Goal: Information Seeking & Learning: Learn about a topic

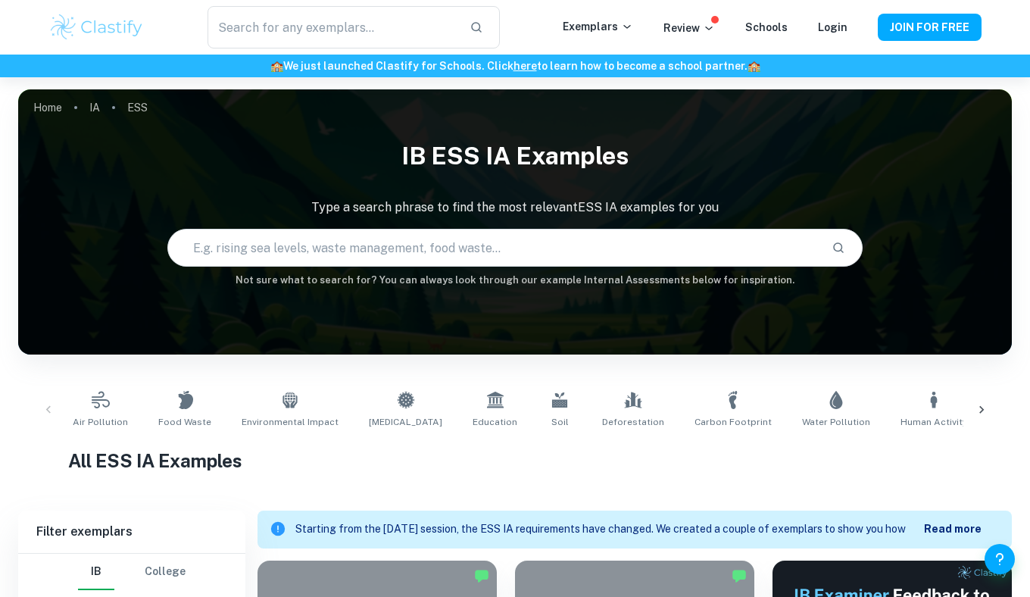
scroll to position [374, 0]
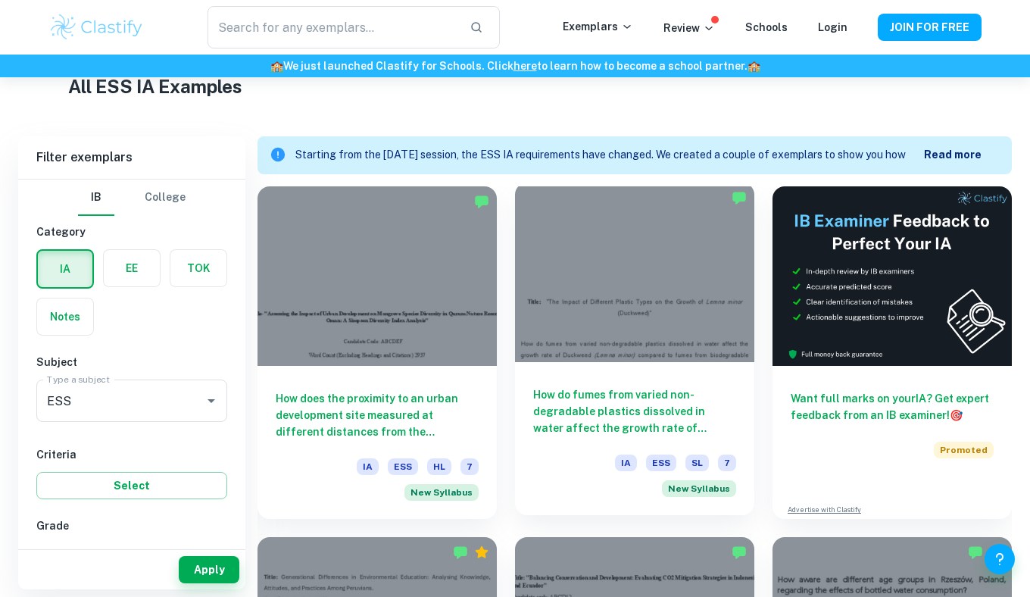
click at [586, 397] on h6 "How do fumes from varied non-degradable plastics dissolved in water affect the …" at bounding box center [634, 411] width 203 height 50
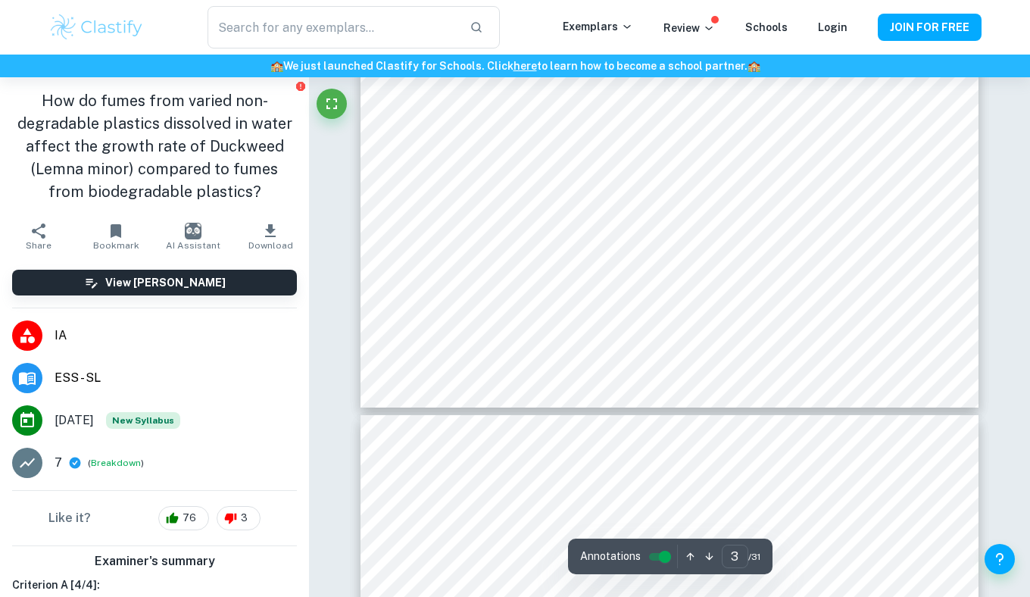
type input "4"
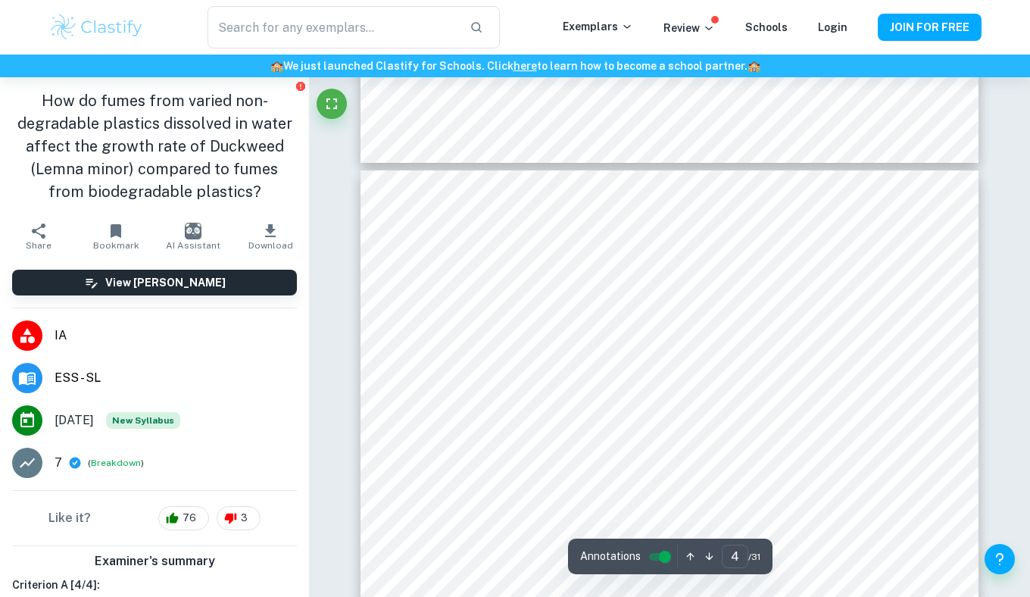
scroll to position [2552, 0]
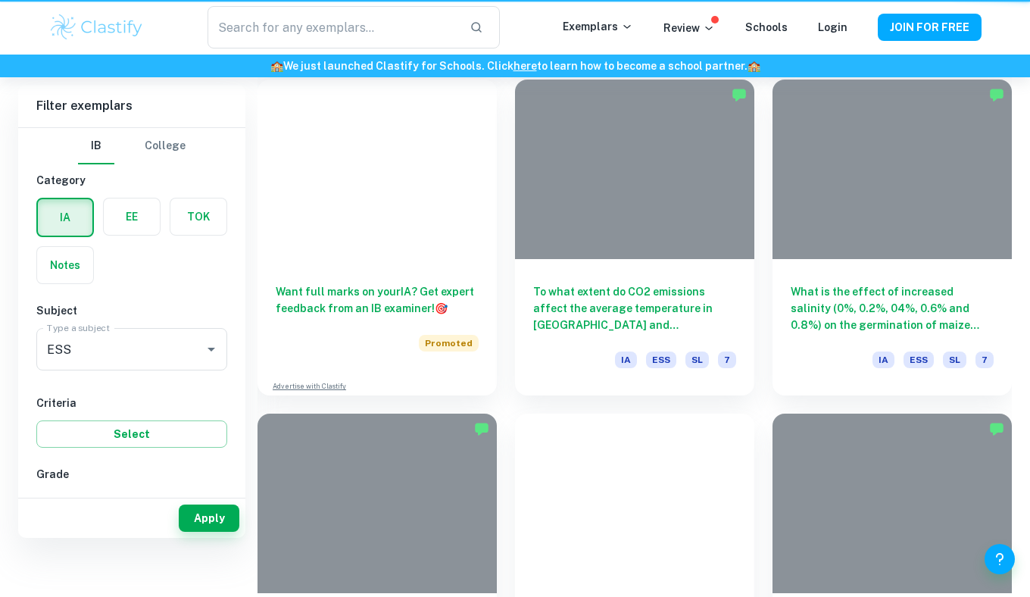
scroll to position [374, 0]
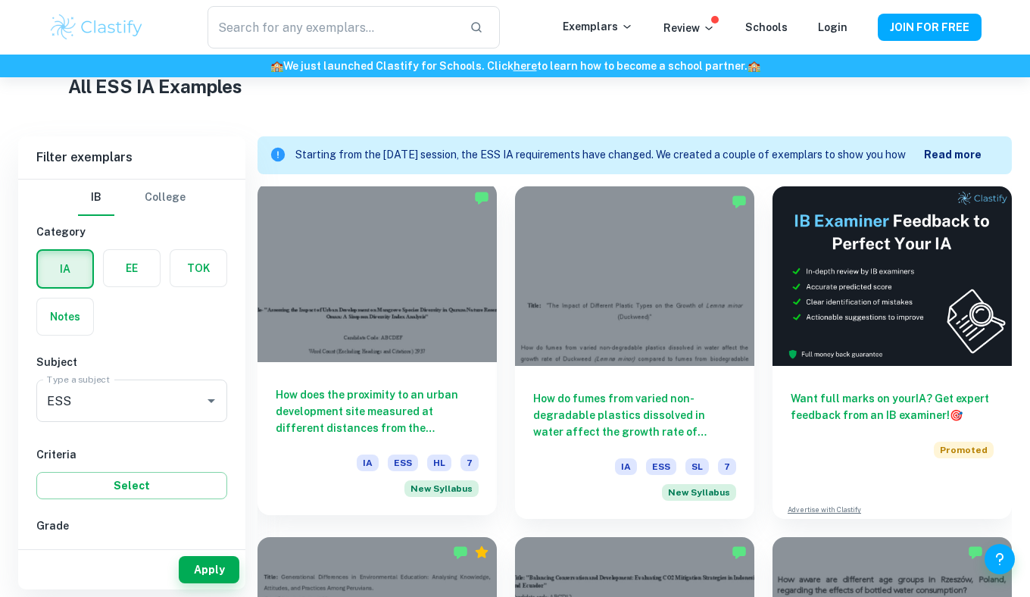
click at [429, 285] on div at bounding box center [377, 273] width 239 height 180
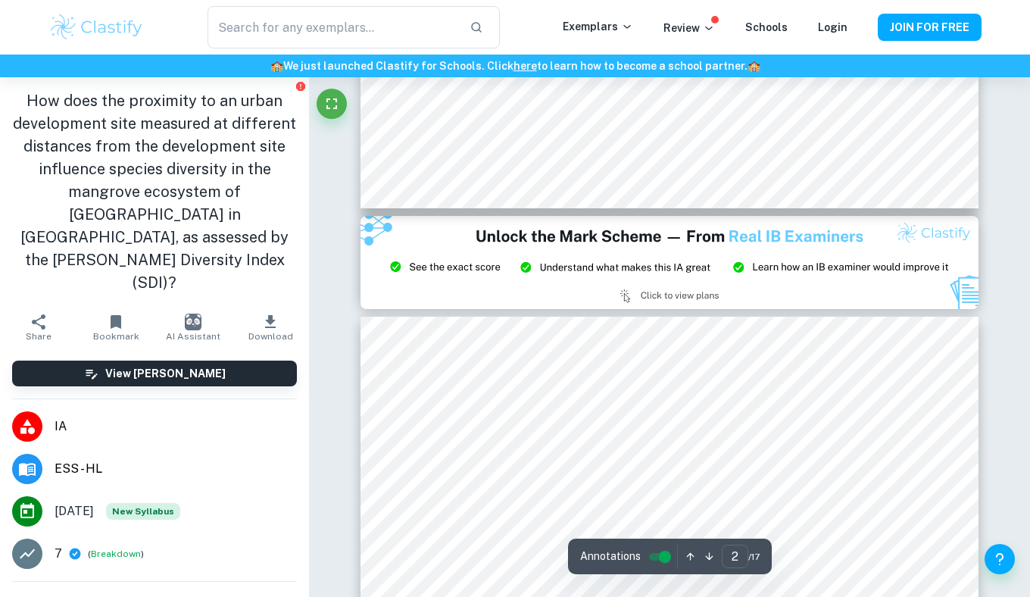
type input "3"
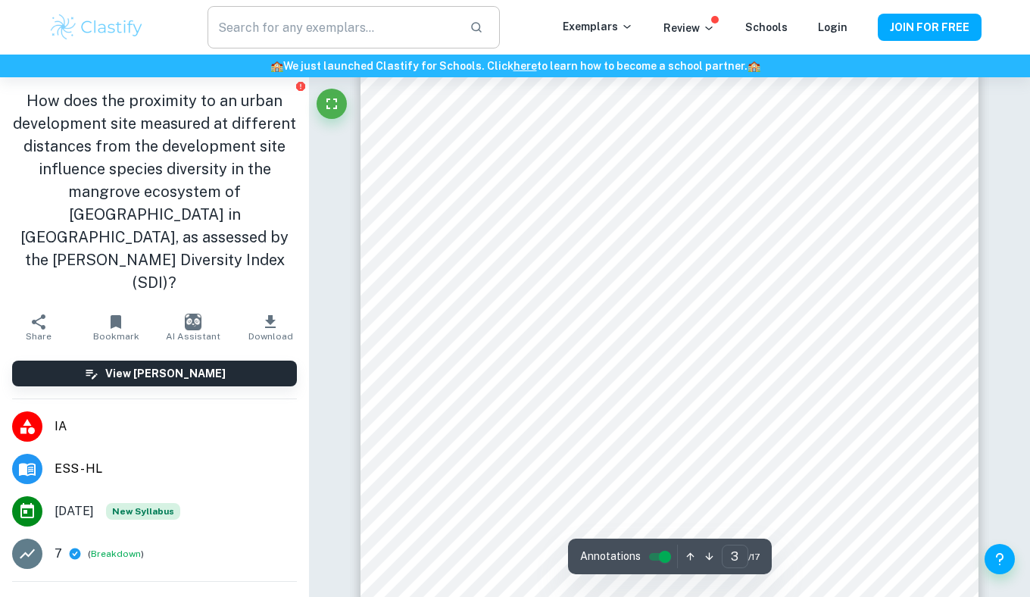
scroll to position [1917, 0]
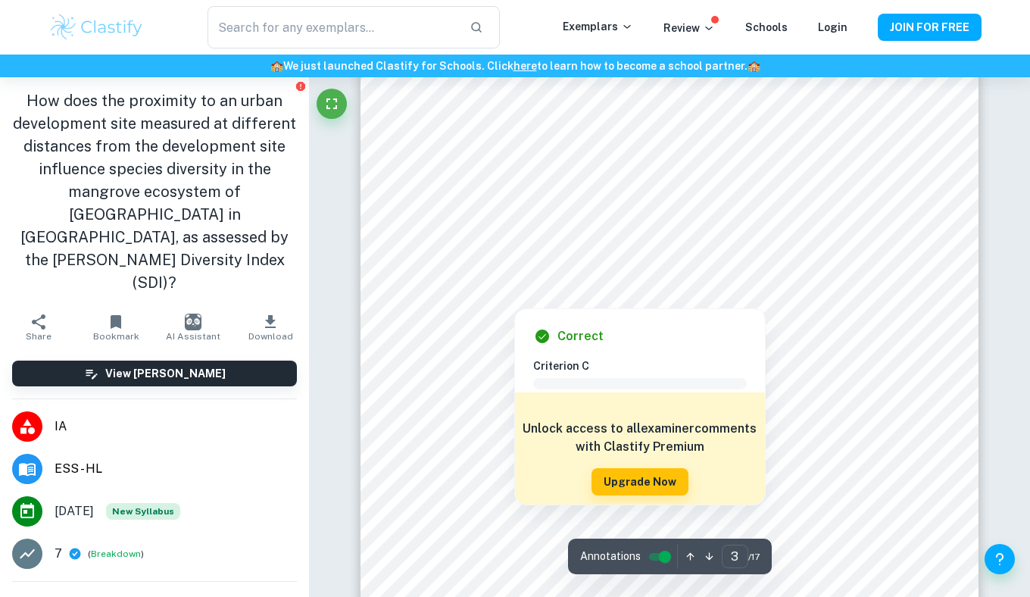
click at [465, 239] on div at bounding box center [578, 240] width 291 height 19
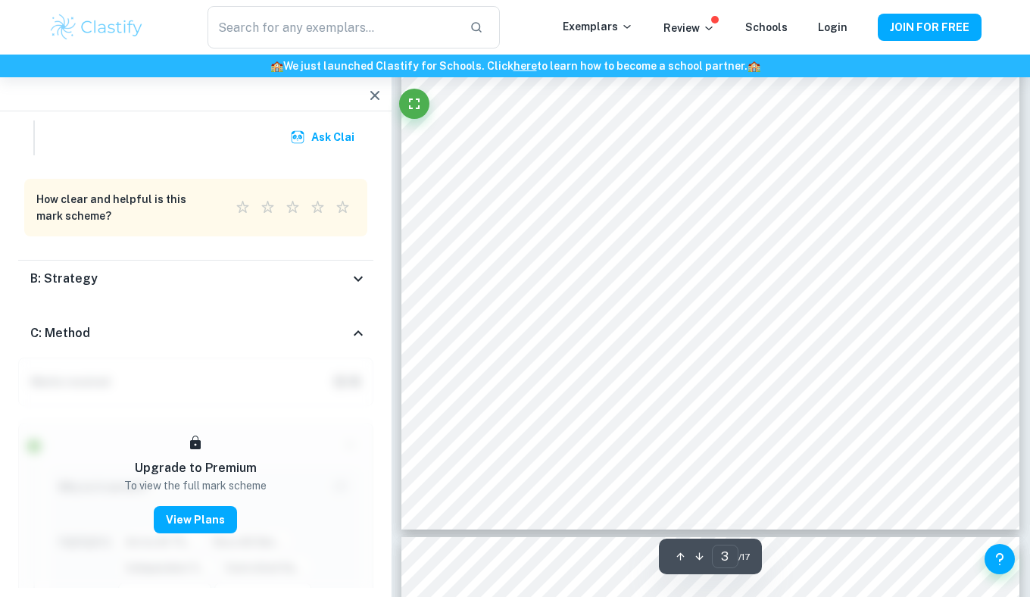
scroll to position [2105, 0]
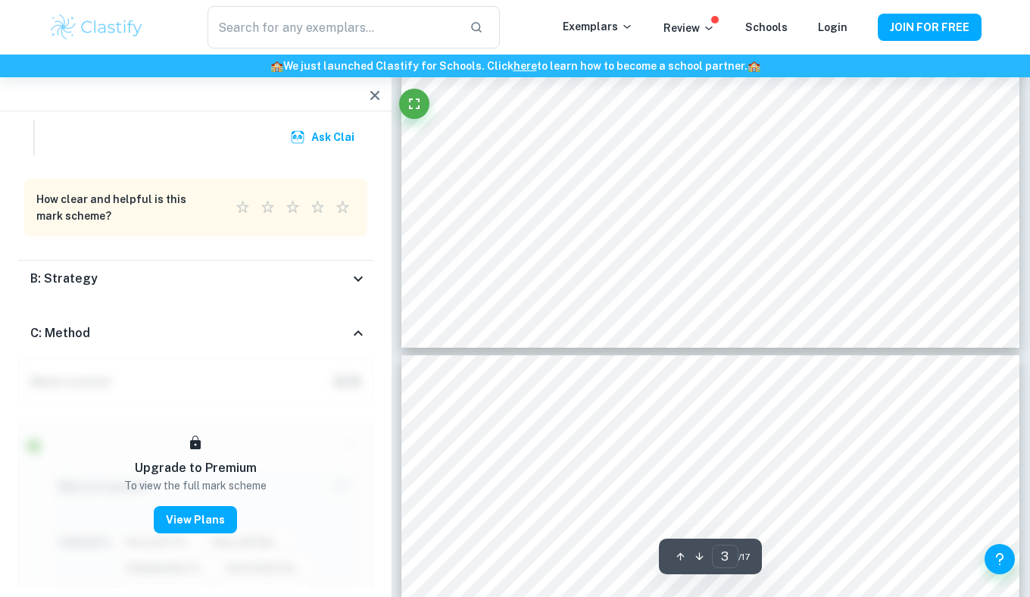
type input "4"
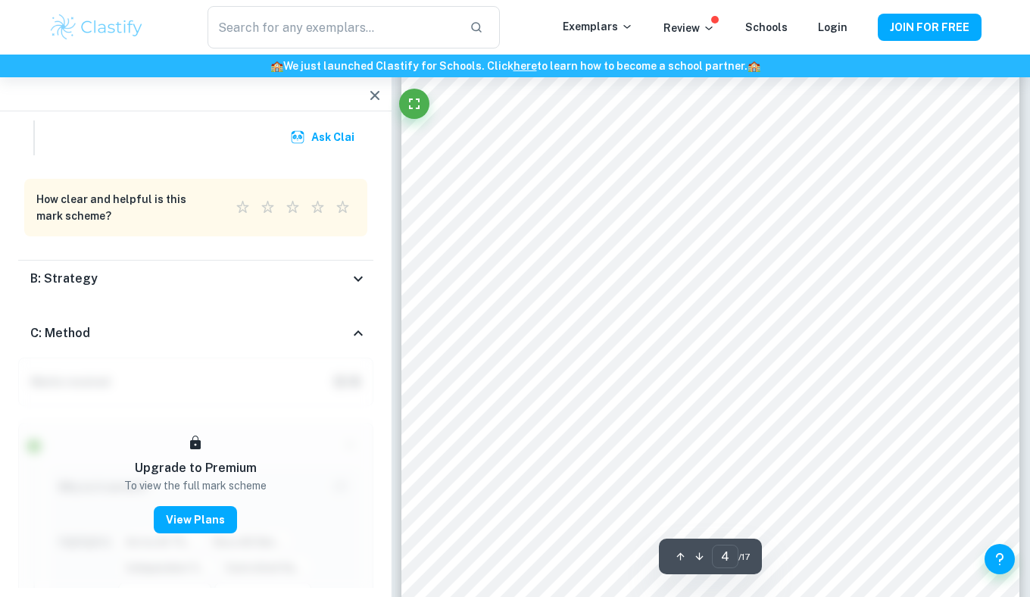
scroll to position [2723, 0]
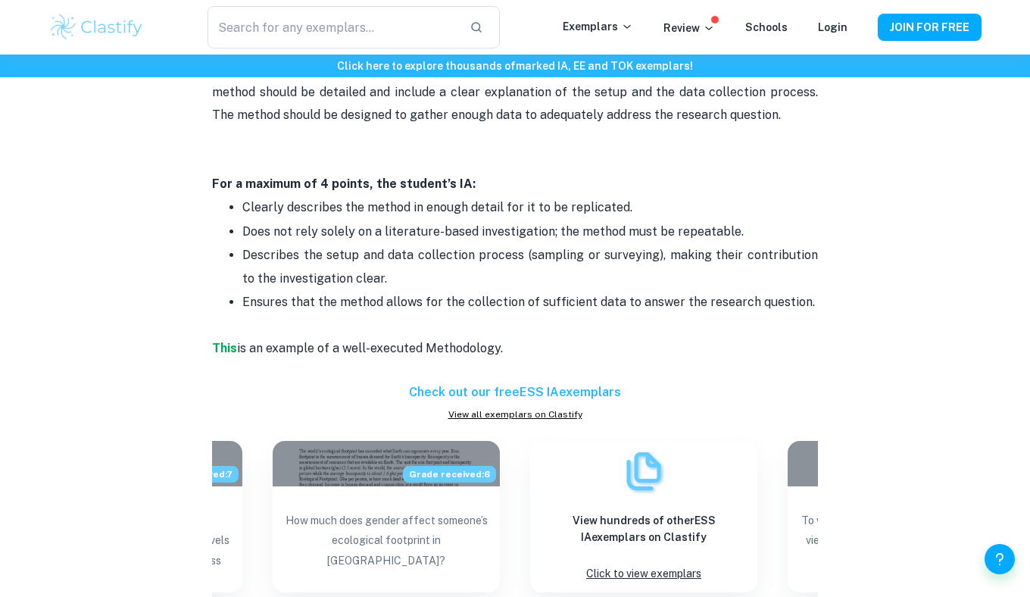
scroll to position [1900, 0]
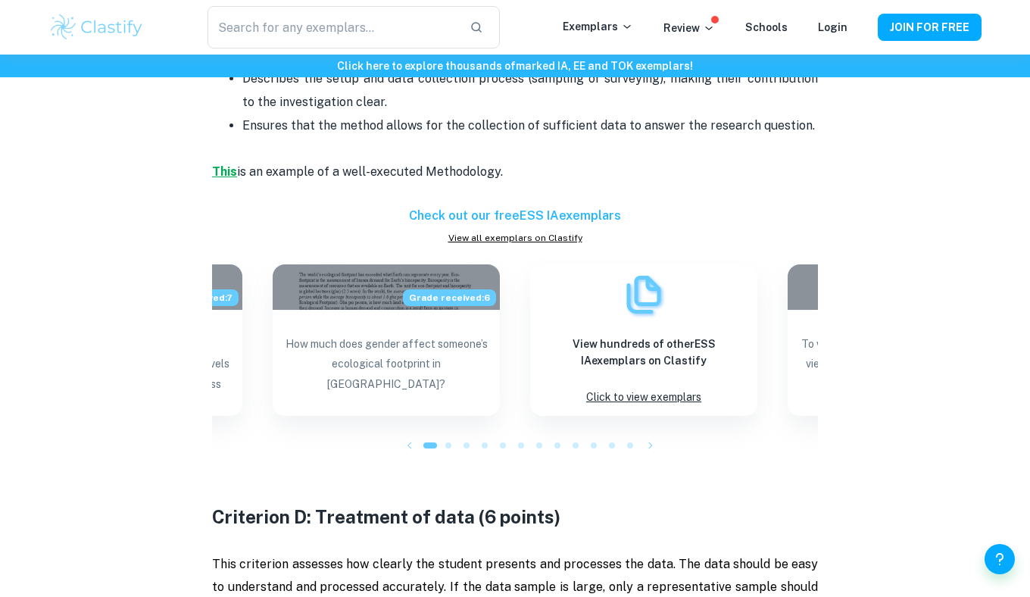
click at [227, 173] on strong "This" at bounding box center [224, 171] width 25 height 14
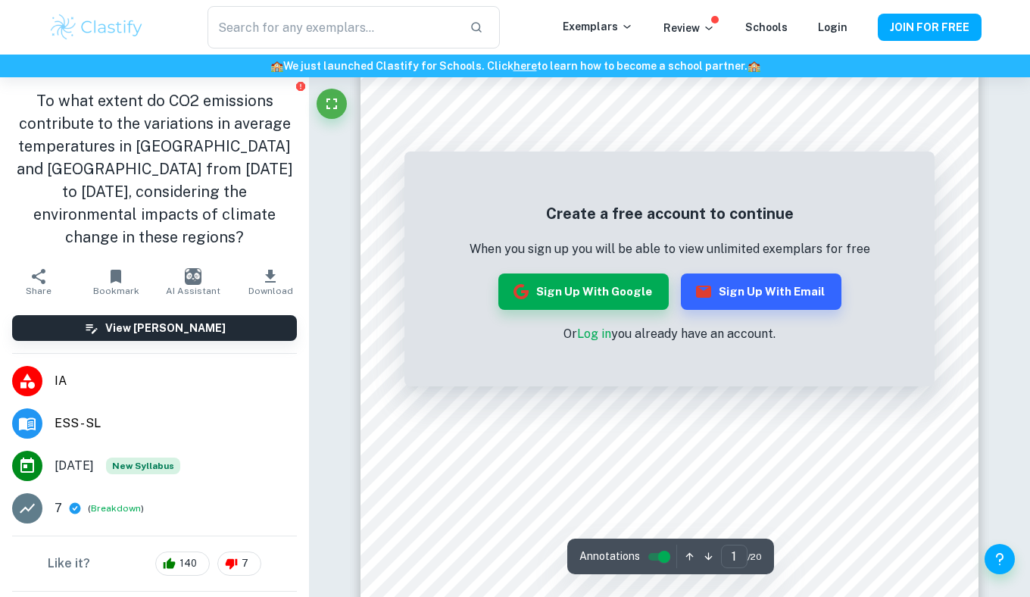
scroll to position [285, 0]
click at [596, 298] on button "Sign up with Google" at bounding box center [584, 291] width 170 height 36
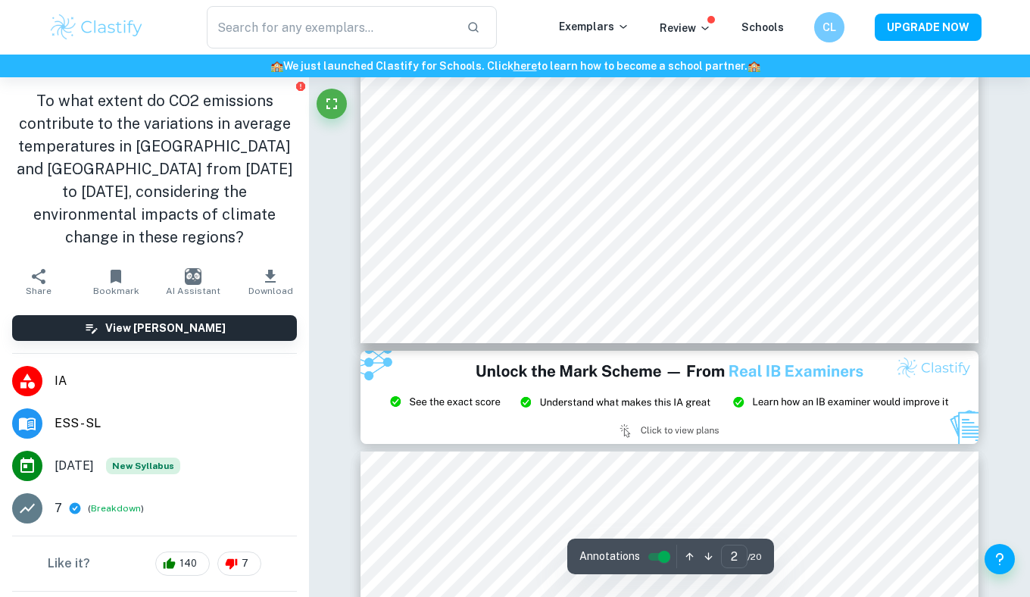
scroll to position [1452, 0]
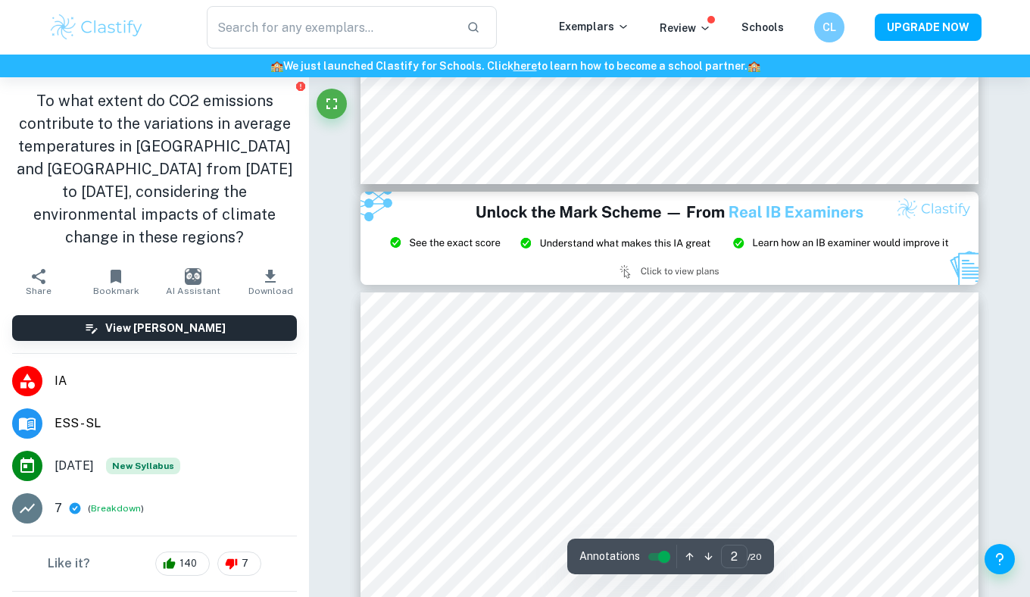
type input "3"
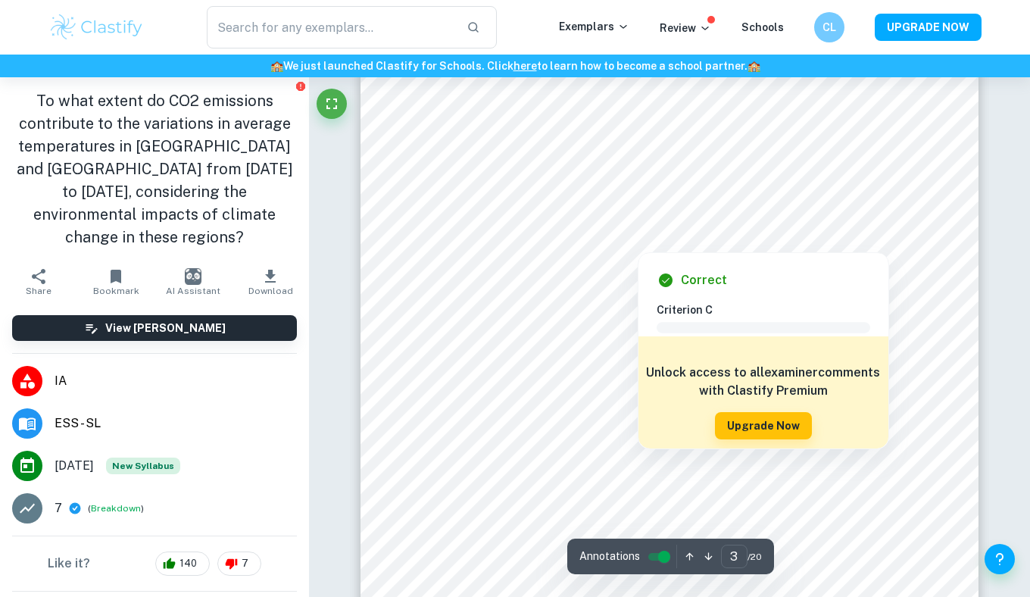
click at [641, 235] on div at bounding box center [637, 240] width 445 height 17
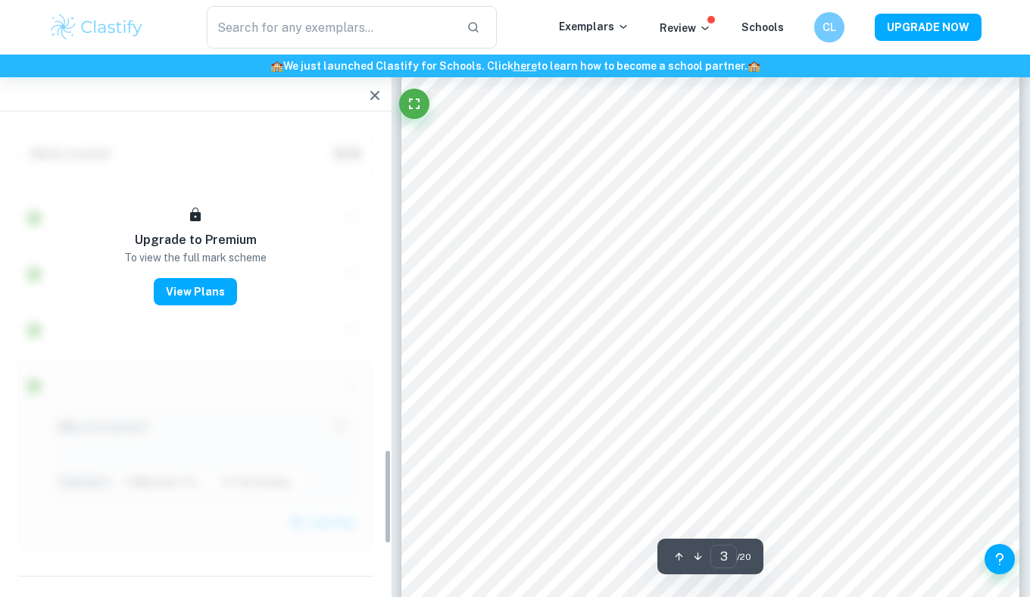
scroll to position [1617, 0]
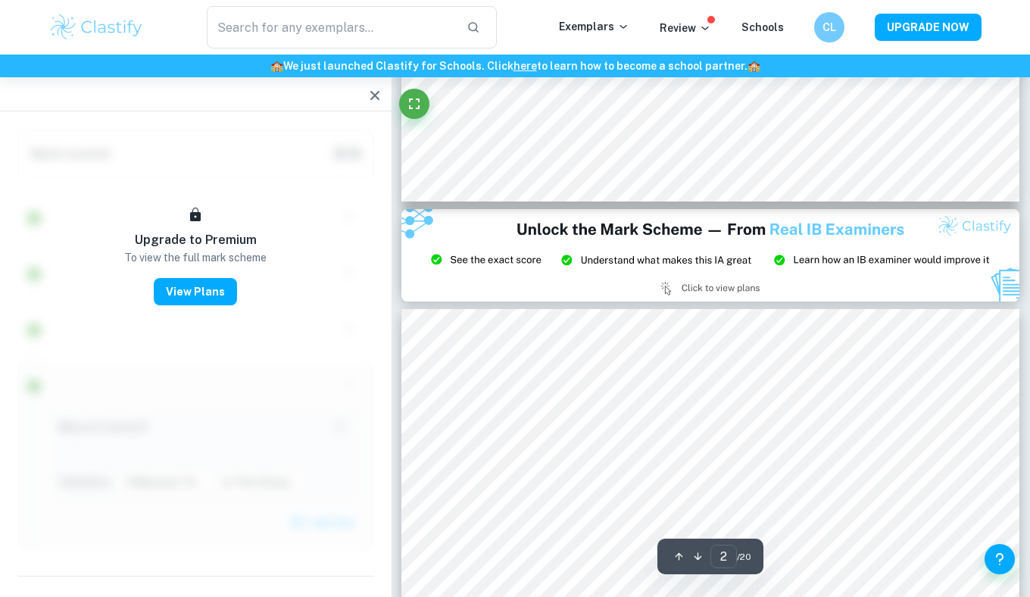
type input "3"
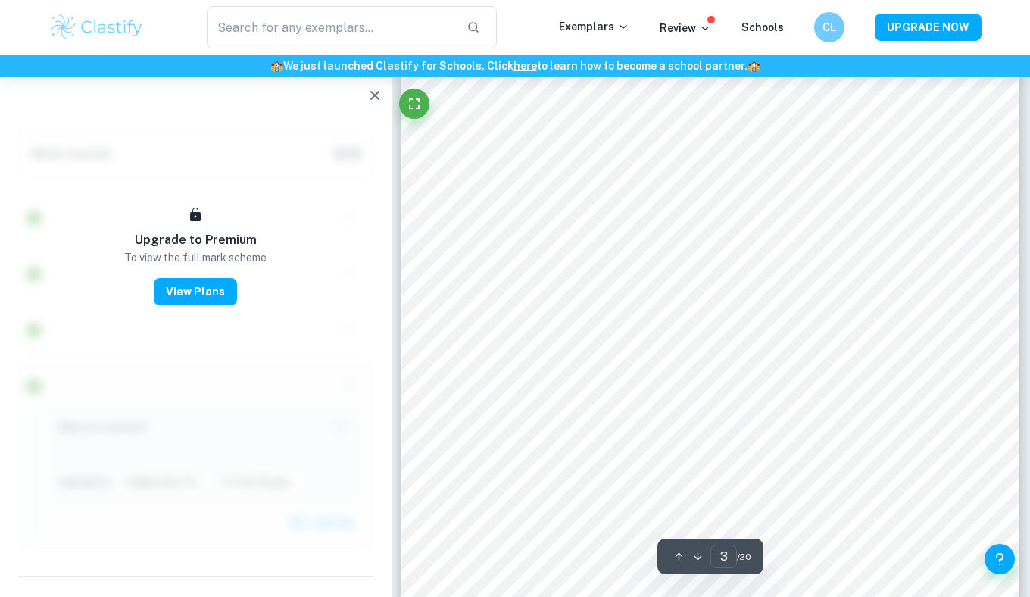
scroll to position [1875, 0]
